Goal: Use online tool/utility: Utilize a website feature to perform a specific function

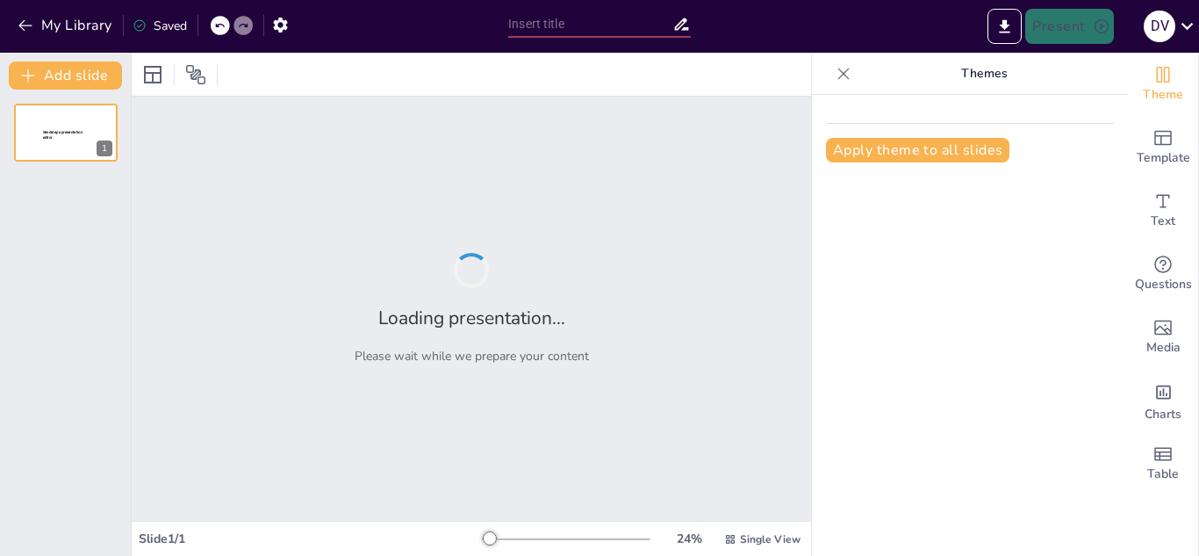
type input "Materiales Esenciales para el Aula de Preescolar"
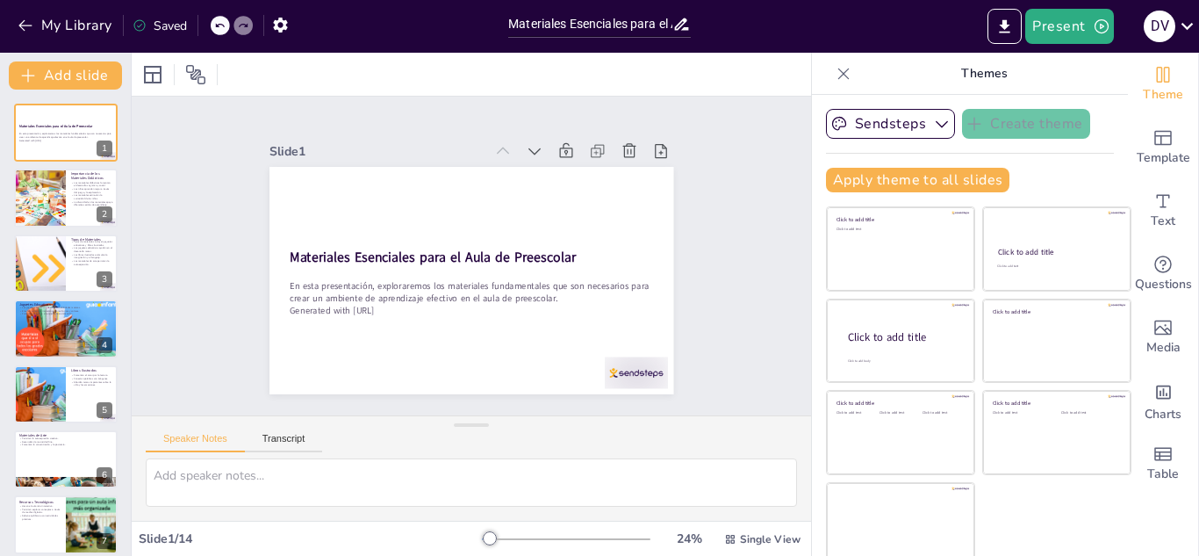
scroll to position [11, 0]
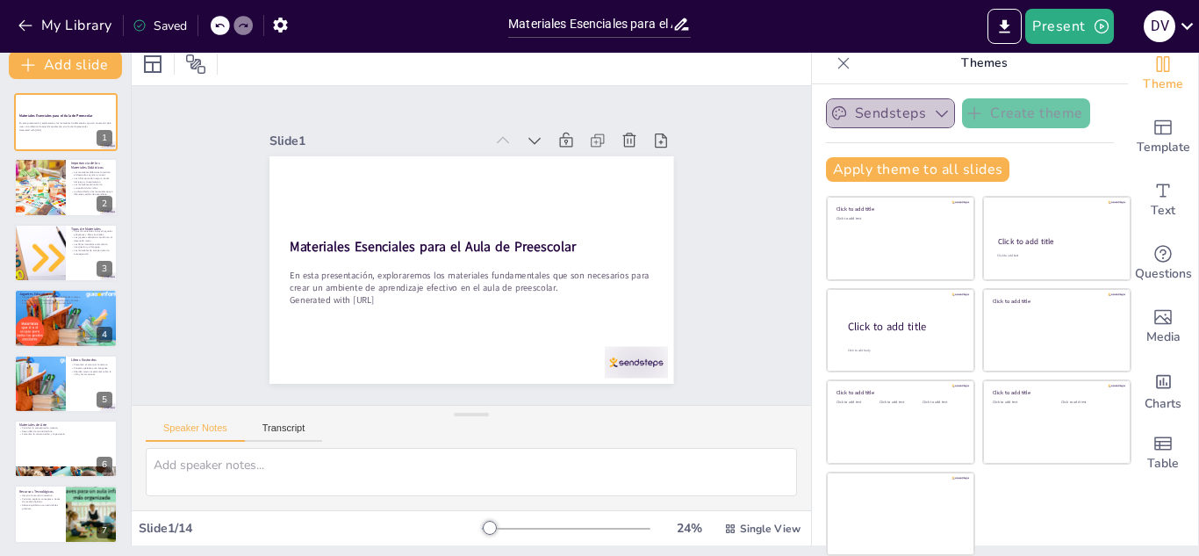
click at [854, 116] on button "Sendsteps" at bounding box center [890, 113] width 129 height 30
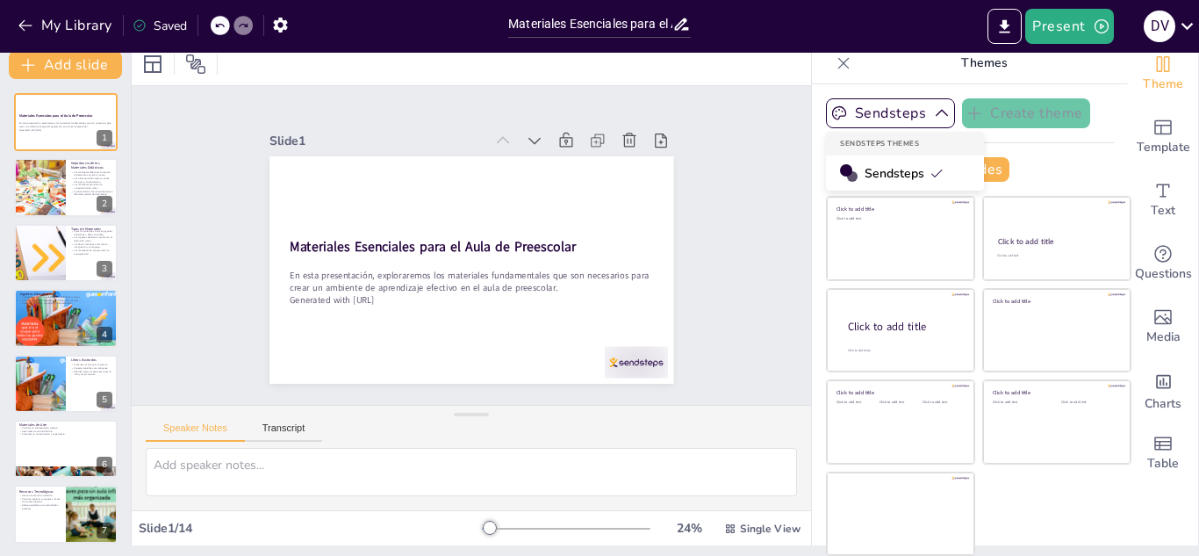
drag, startPoint x: 854, startPoint y: 116, endPoint x: 819, endPoint y: 34, distance: 88.9
click at [819, 34] on div "My Library Saved Materiales Esenciales para el Aula de Preescolar Present D V D…" at bounding box center [599, 278] width 1199 height 556
click at [835, 69] on icon at bounding box center [844, 63] width 18 height 18
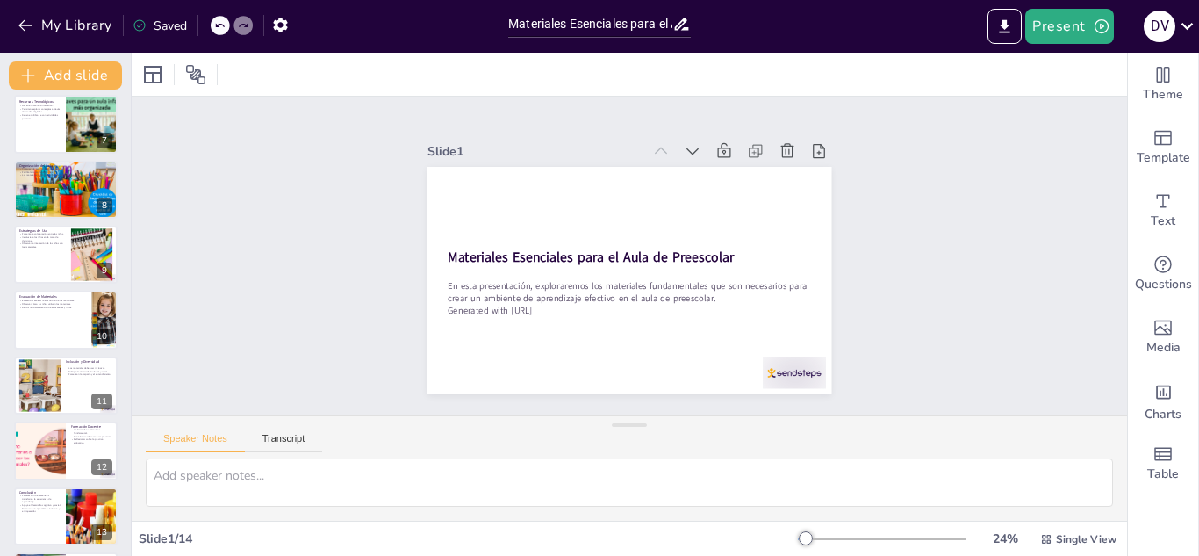
scroll to position [469, 0]
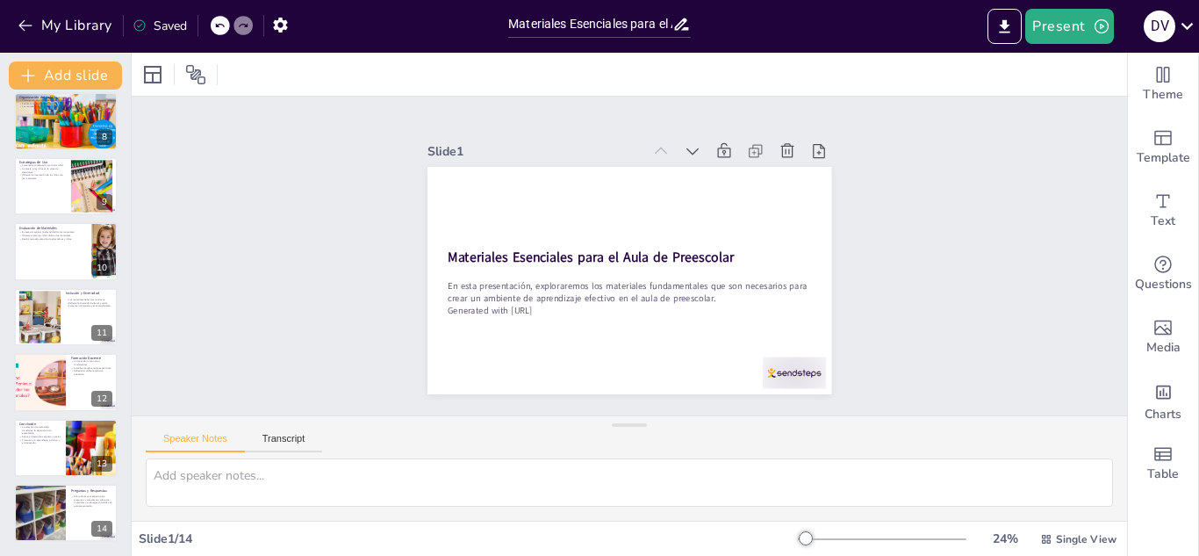
click at [170, 30] on div "Saved" at bounding box center [160, 26] width 54 height 17
click at [619, 16] on input "Materiales Esenciales para el Aula de Preescolar" at bounding box center [590, 23] width 164 height 25
drag, startPoint x: 683, startPoint y: 25, endPoint x: 497, endPoint y: 61, distance: 189.7
click at [497, 61] on div "My Library Saved Materiales Esenciales para el Aula de Preescolar Present D V D…" at bounding box center [599, 278] width 1199 height 556
click at [19, 24] on icon "button" at bounding box center [26, 26] width 18 height 18
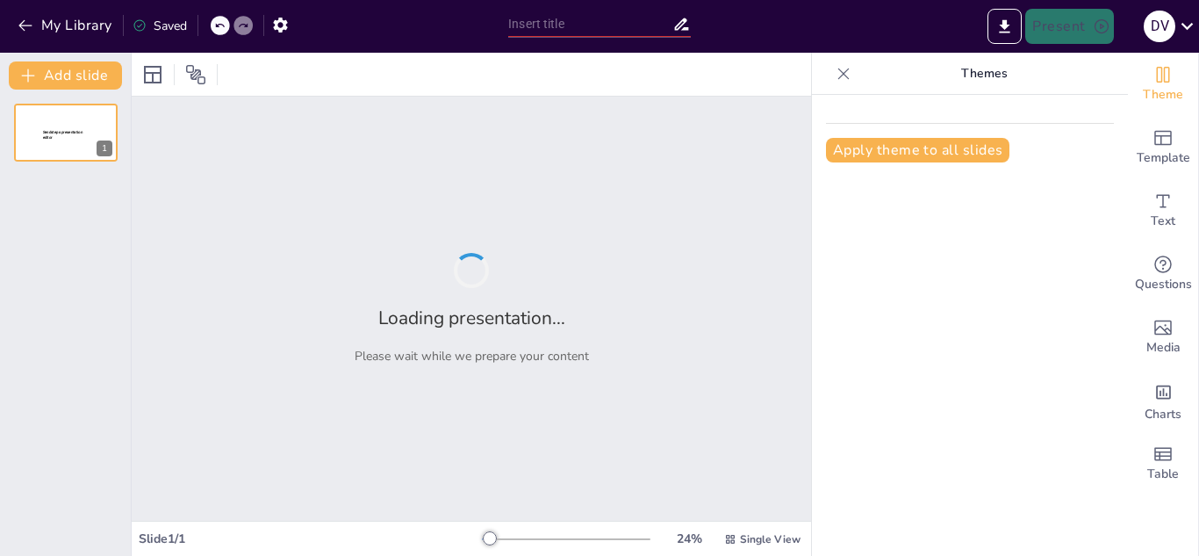
type input "Materiales Esenciales para el Aula de Preescolar"
